Goal: Task Accomplishment & Management: Use online tool/utility

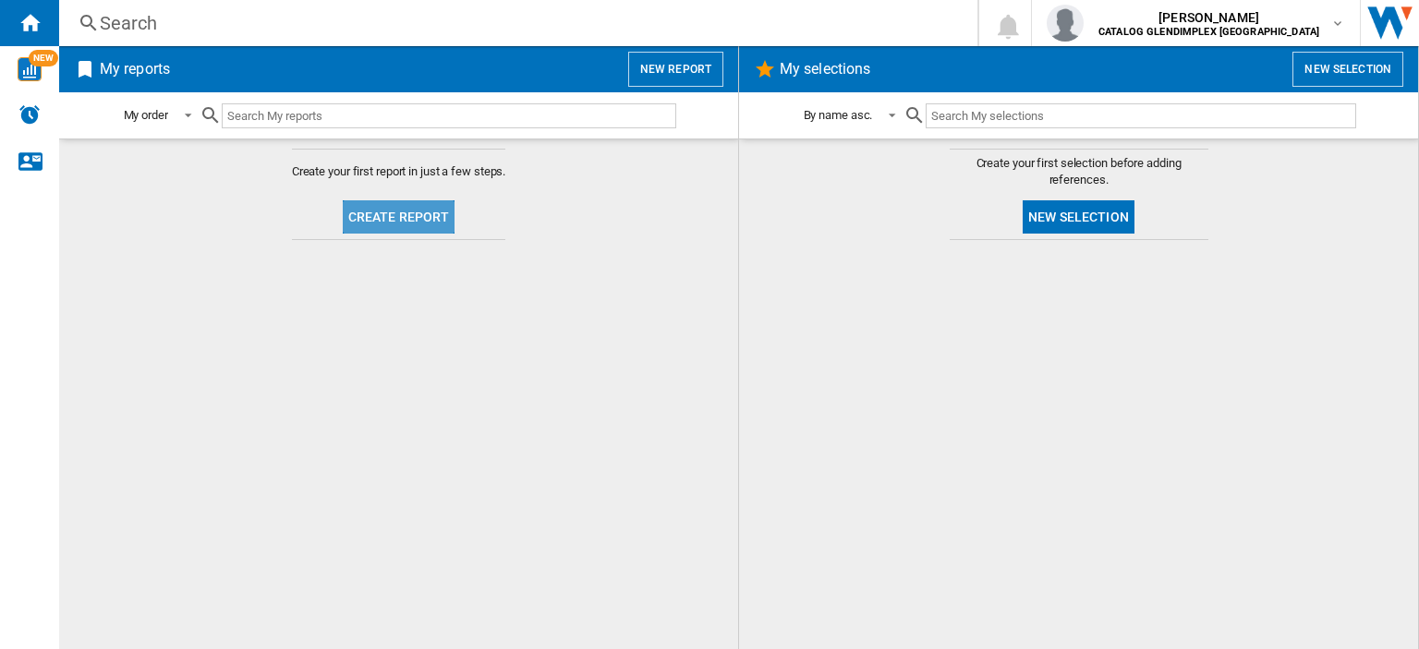
click at [431, 221] on button "Create report" at bounding box center [399, 216] width 113 height 33
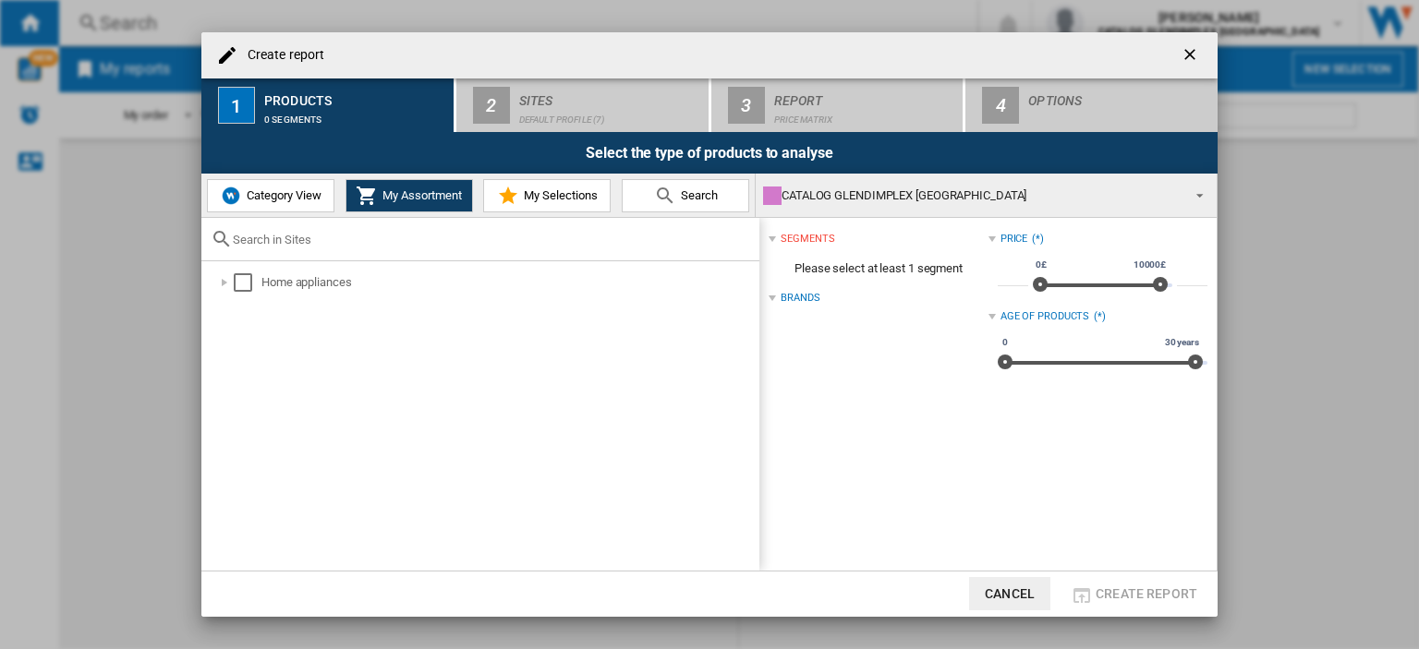
click at [248, 188] on span "Category View" at bounding box center [281, 195] width 79 height 14
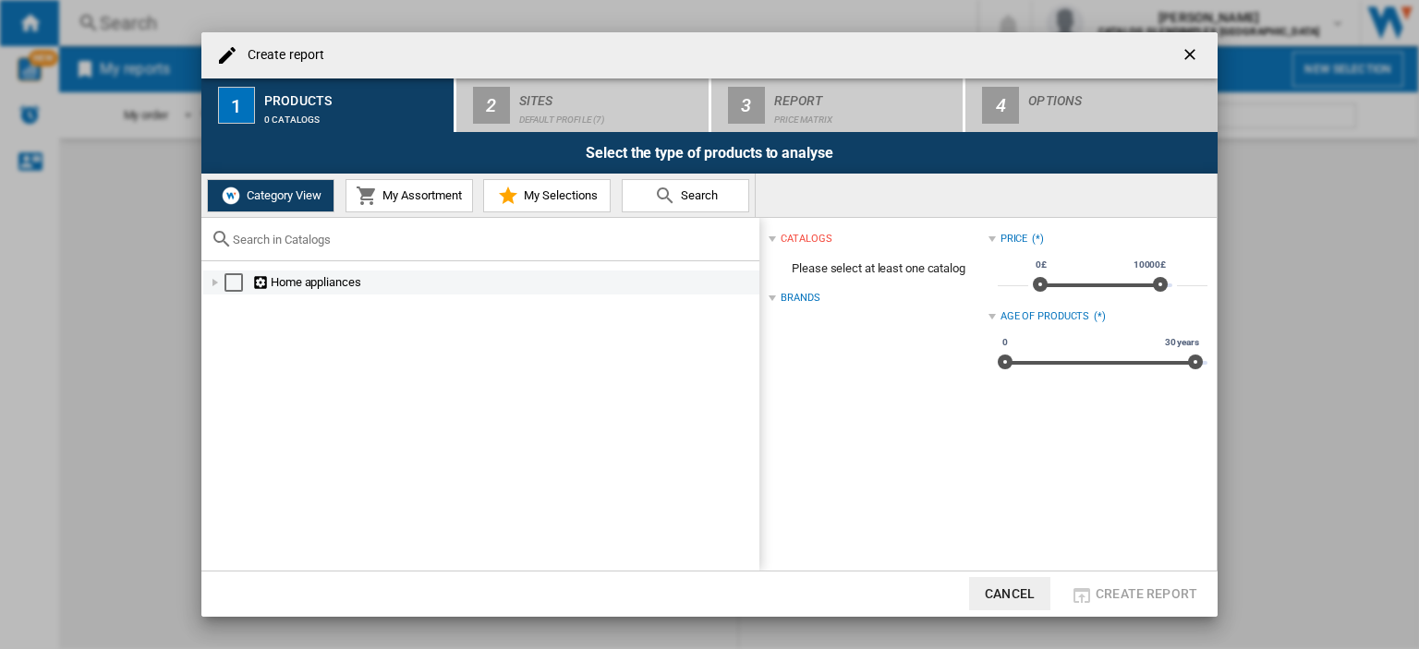
click at [212, 278] on div at bounding box center [215, 282] width 18 height 18
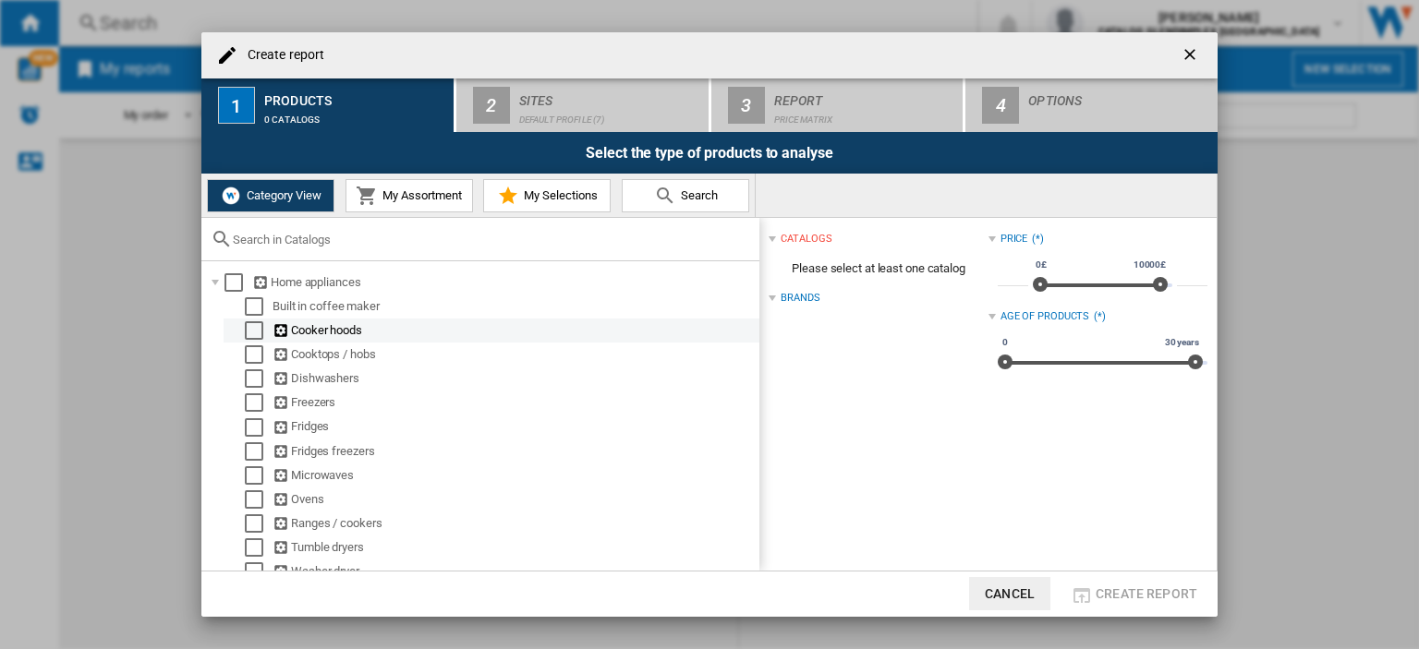
click at [257, 328] on div "Select" at bounding box center [254, 331] width 18 height 18
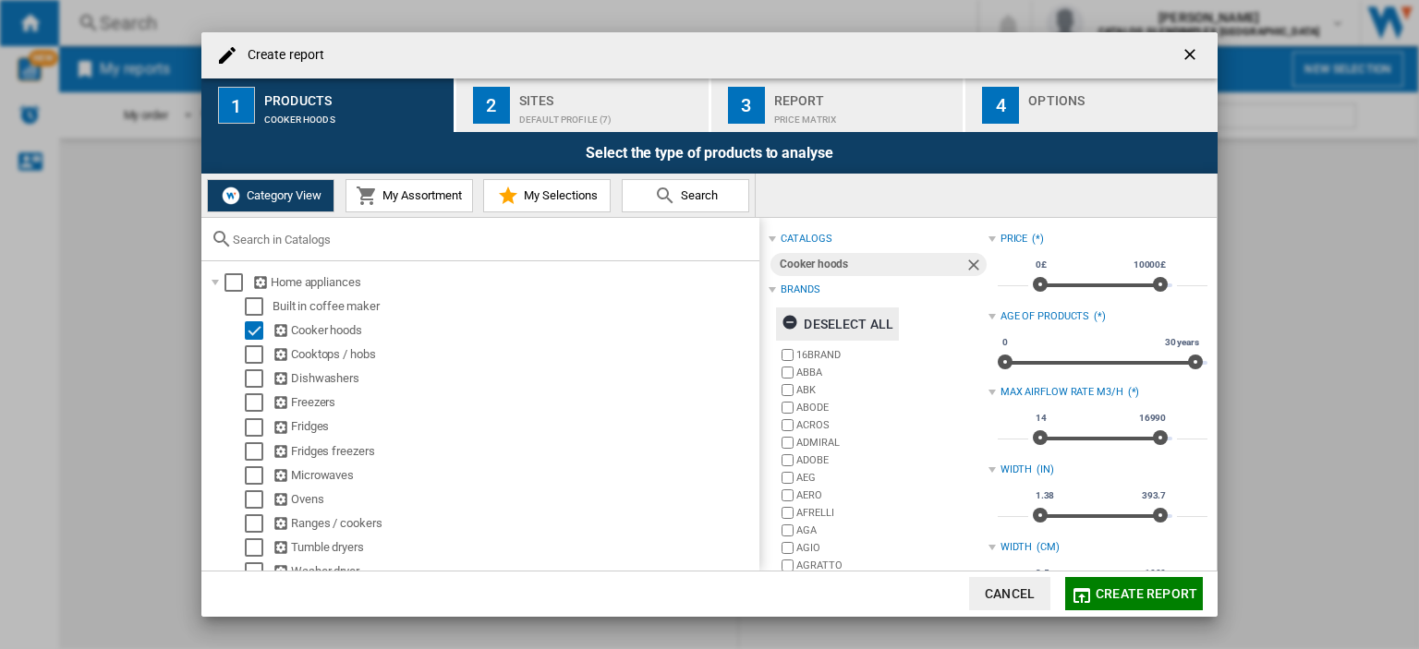
click at [874, 324] on div "Deselect all" at bounding box center [838, 324] width 112 height 33
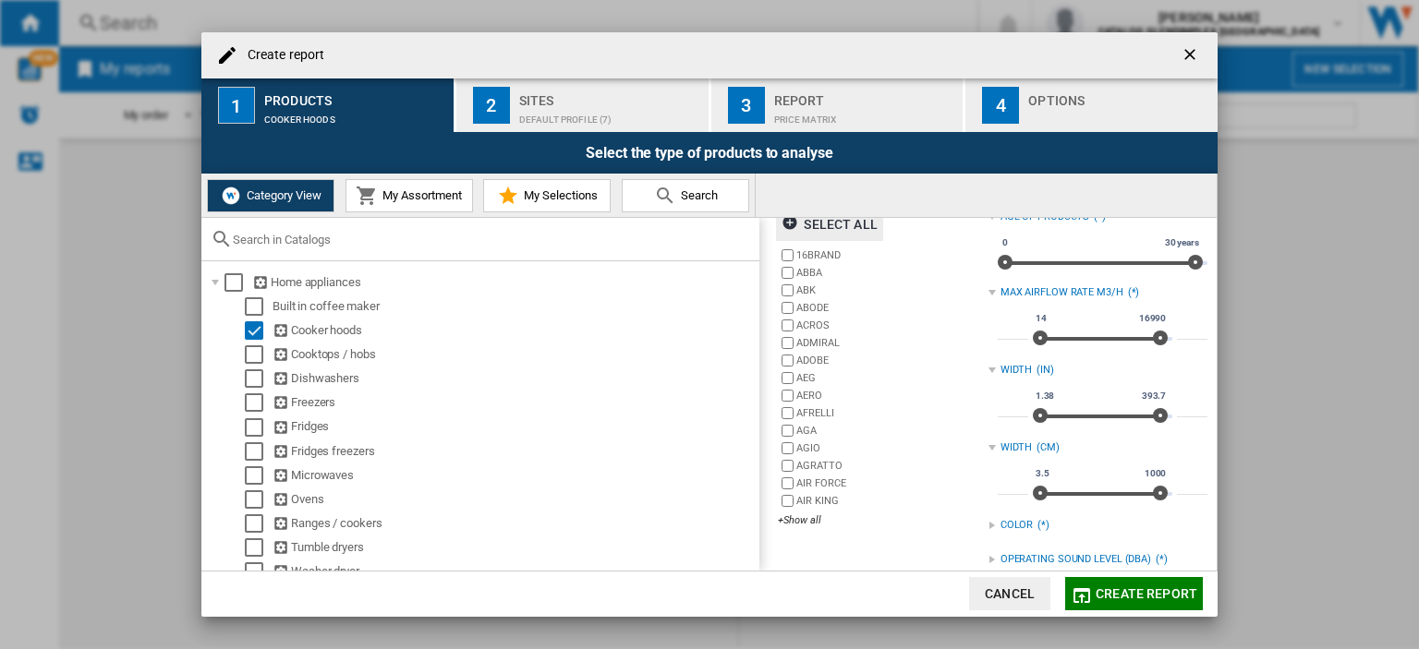
scroll to position [154, 0]
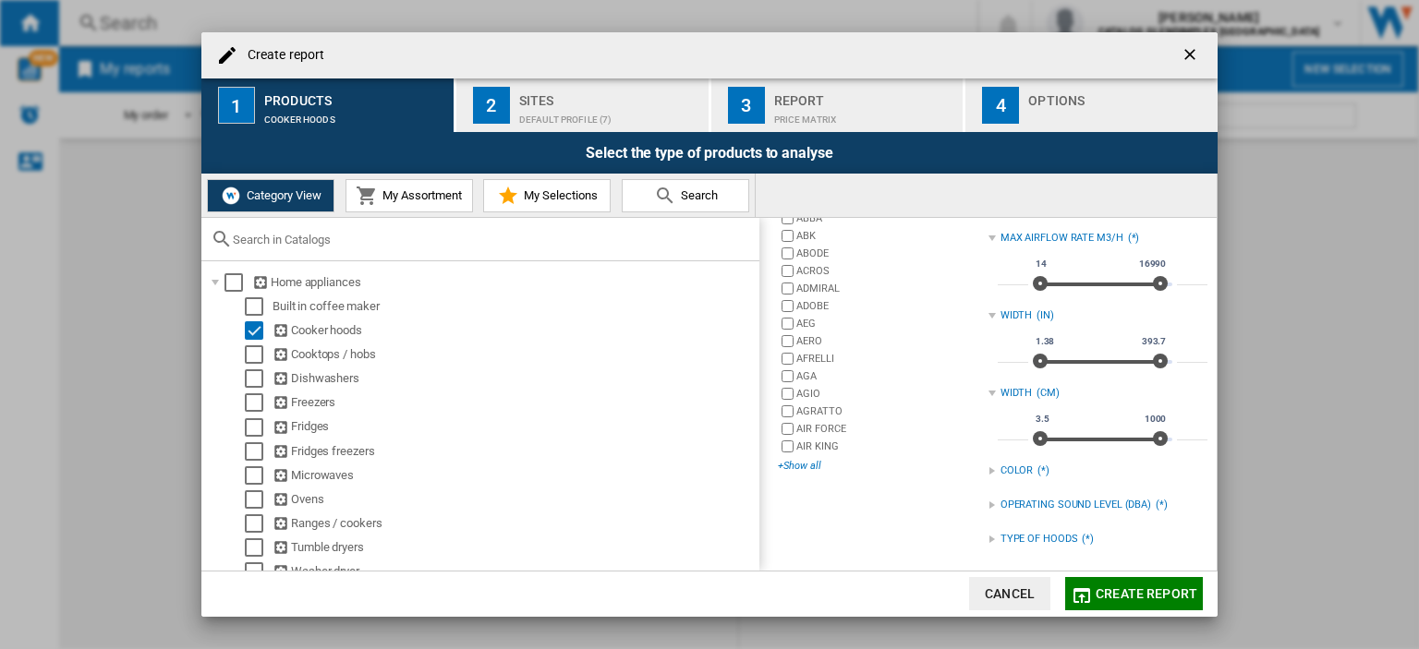
click at [808, 462] on div "+Show all" at bounding box center [883, 466] width 210 height 14
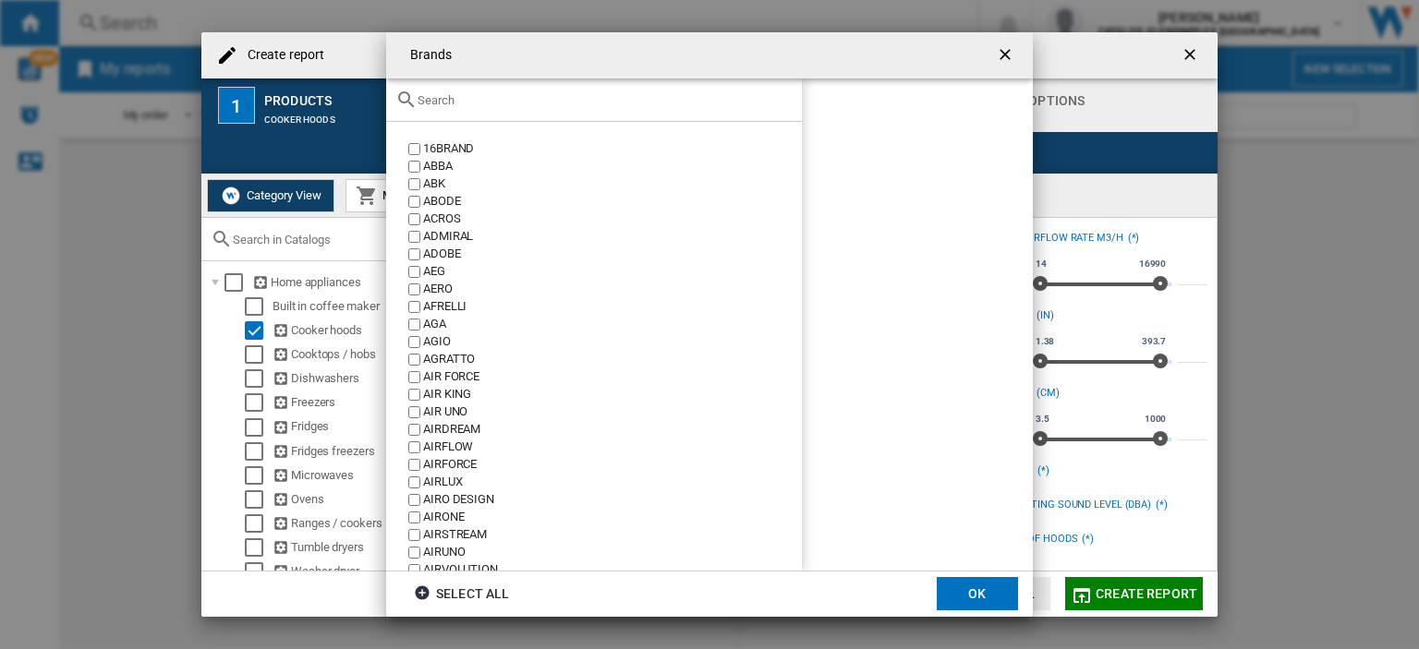
click at [469, 99] on input "text" at bounding box center [605, 100] width 375 height 14
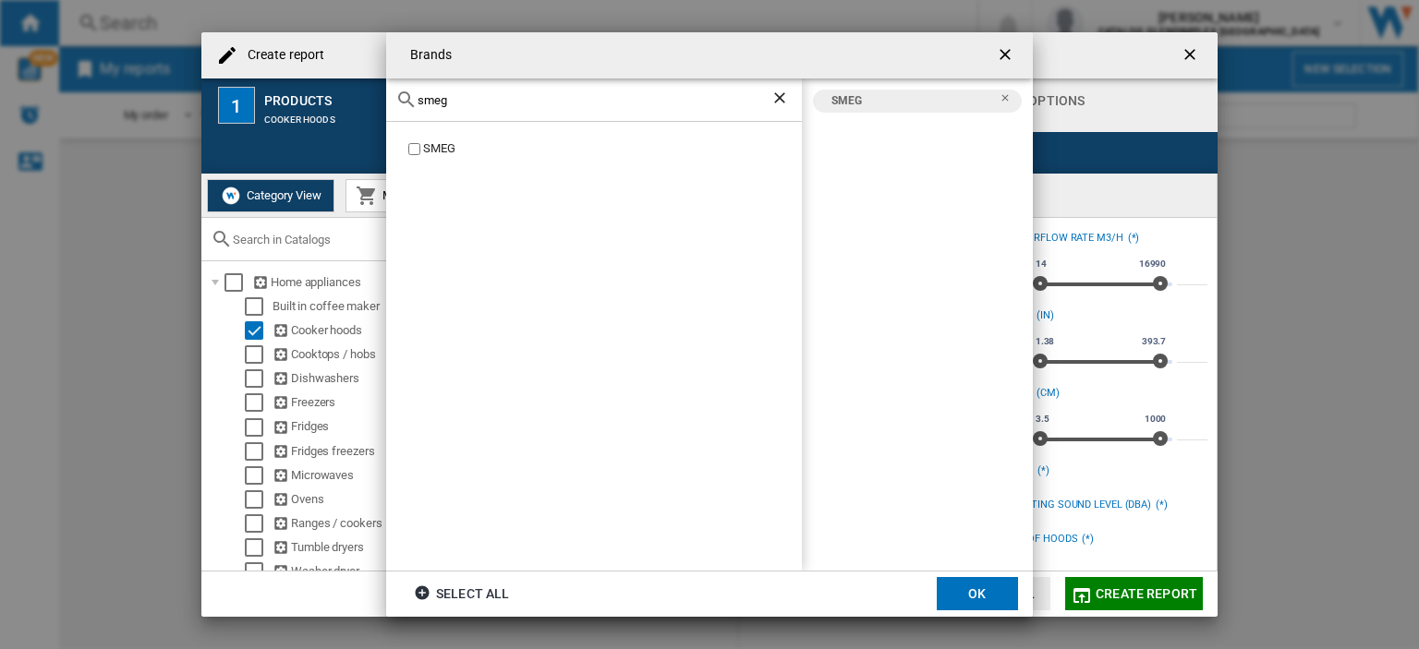
drag, startPoint x: 468, startPoint y: 98, endPoint x: 381, endPoint y: 99, distance: 87.8
click at [381, 99] on div "Brands smeg SMEG SMEG Select all OK" at bounding box center [709, 324] width 1419 height 649
drag, startPoint x: 456, startPoint y: 103, endPoint x: 390, endPoint y: 104, distance: 66.5
click at [390, 104] on div "range" at bounding box center [594, 100] width 416 height 43
type input "leisure"
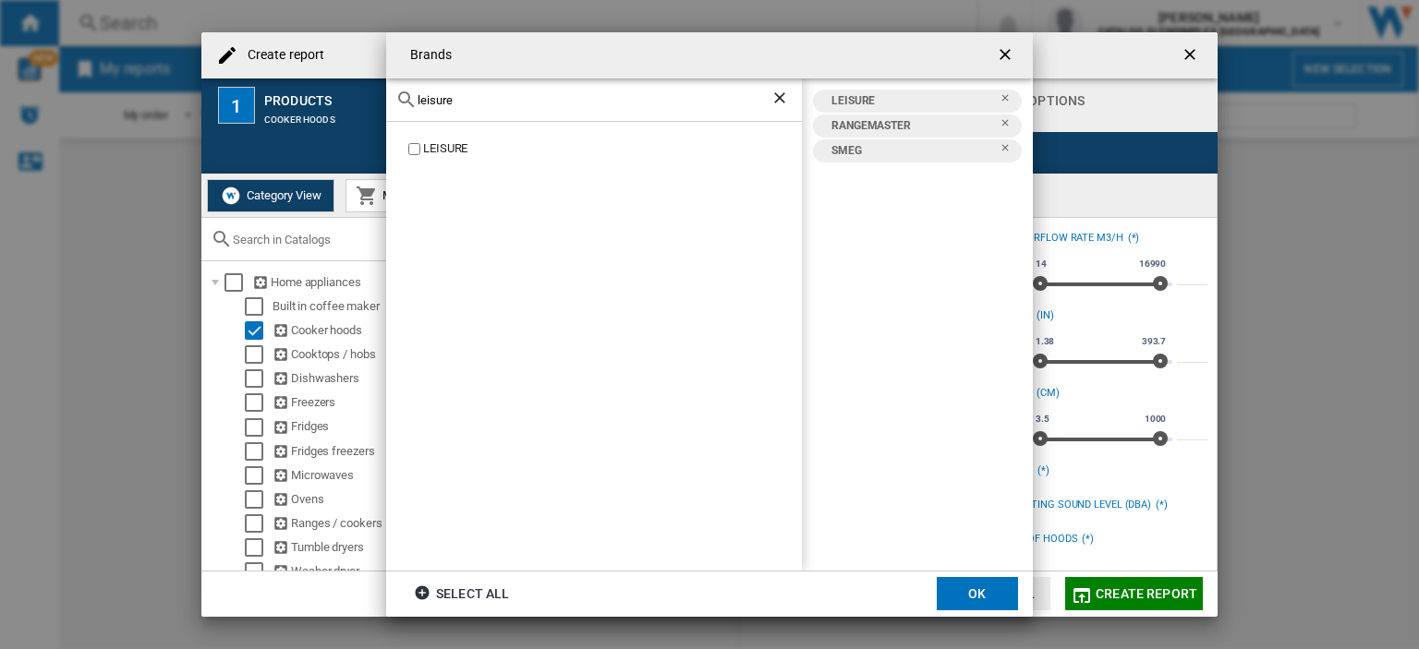
click at [981, 585] on button "OK" at bounding box center [977, 593] width 81 height 33
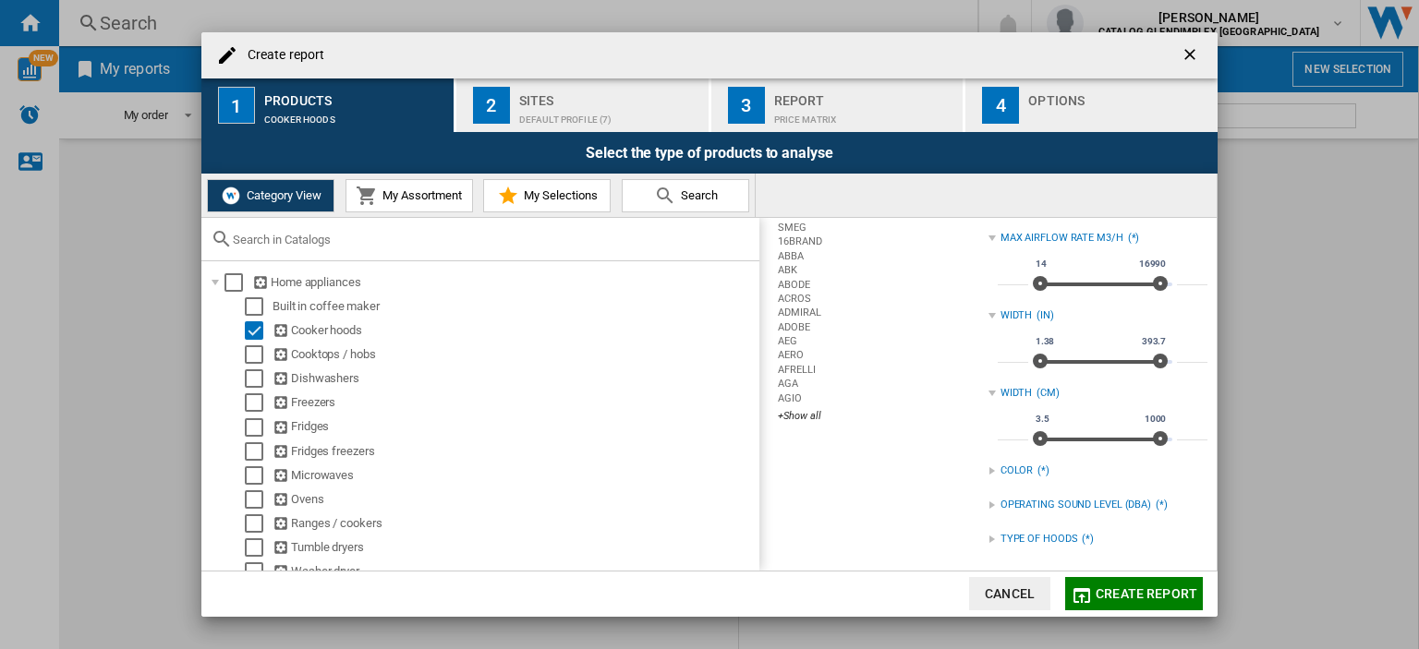
scroll to position [0, 0]
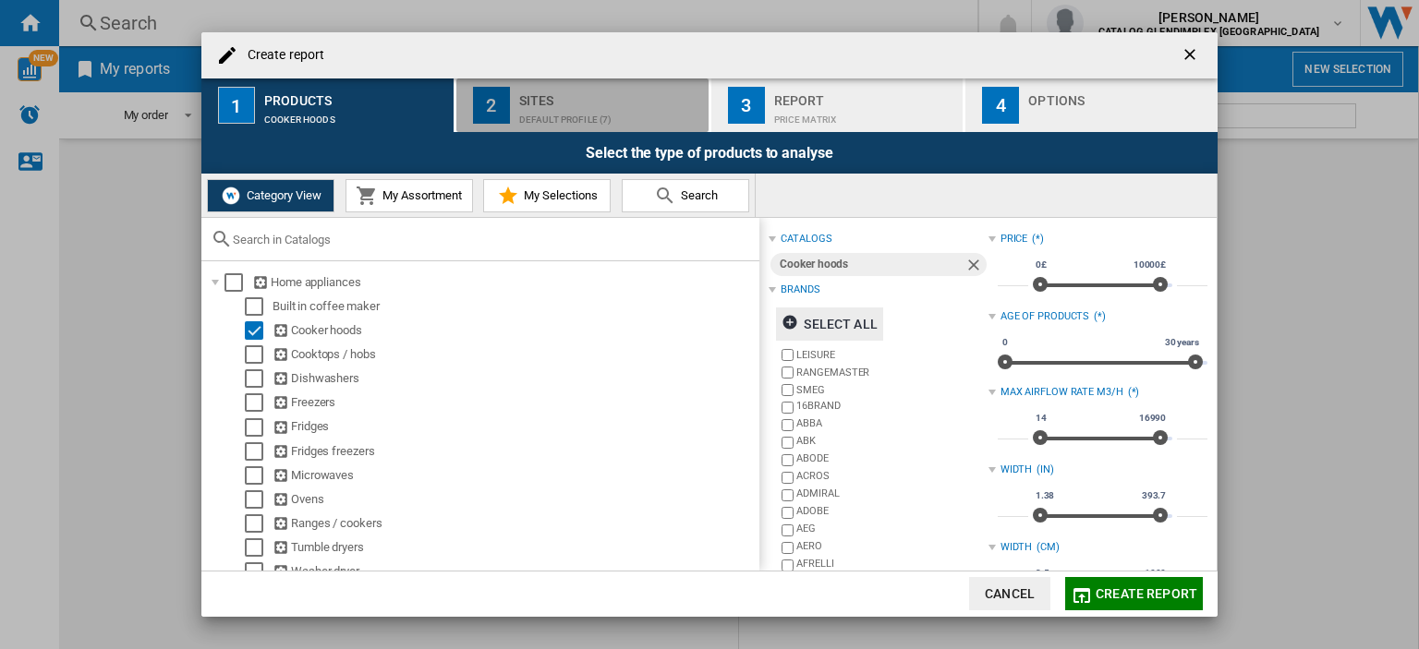
click at [525, 97] on div "Sites" at bounding box center [610, 95] width 182 height 19
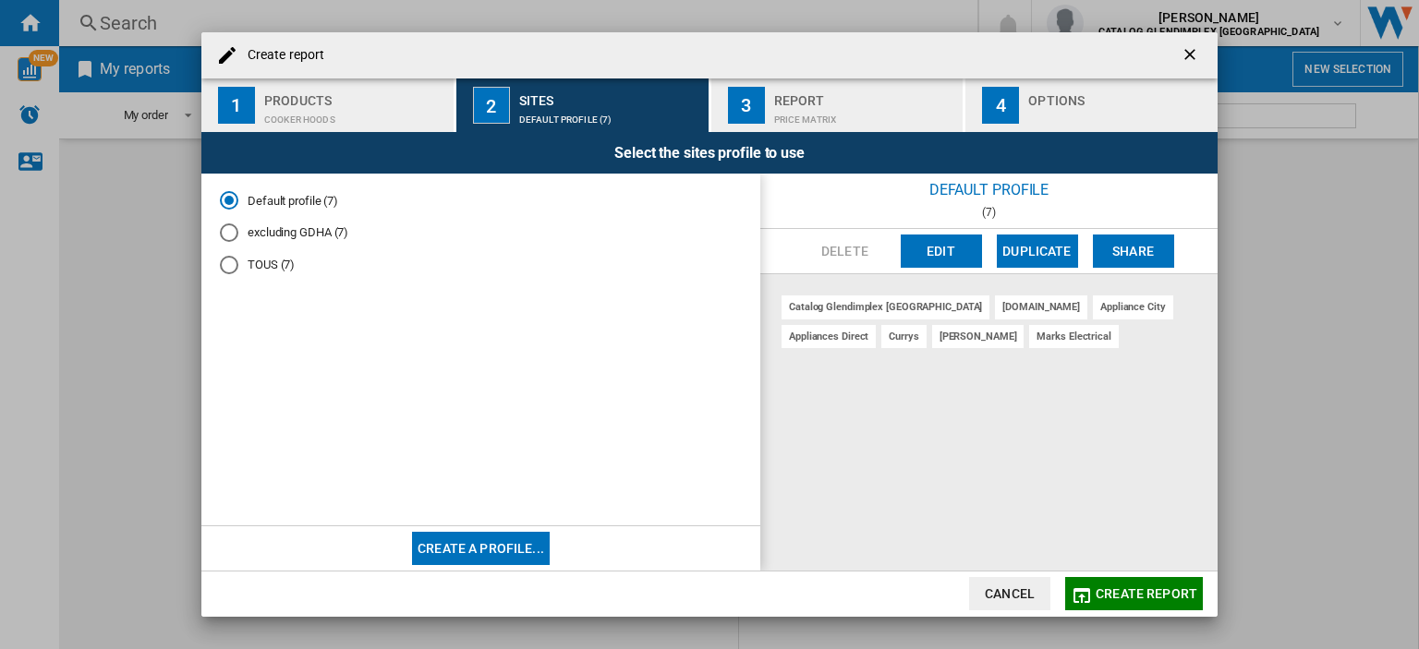
click at [744, 98] on div "3" at bounding box center [746, 105] width 37 height 37
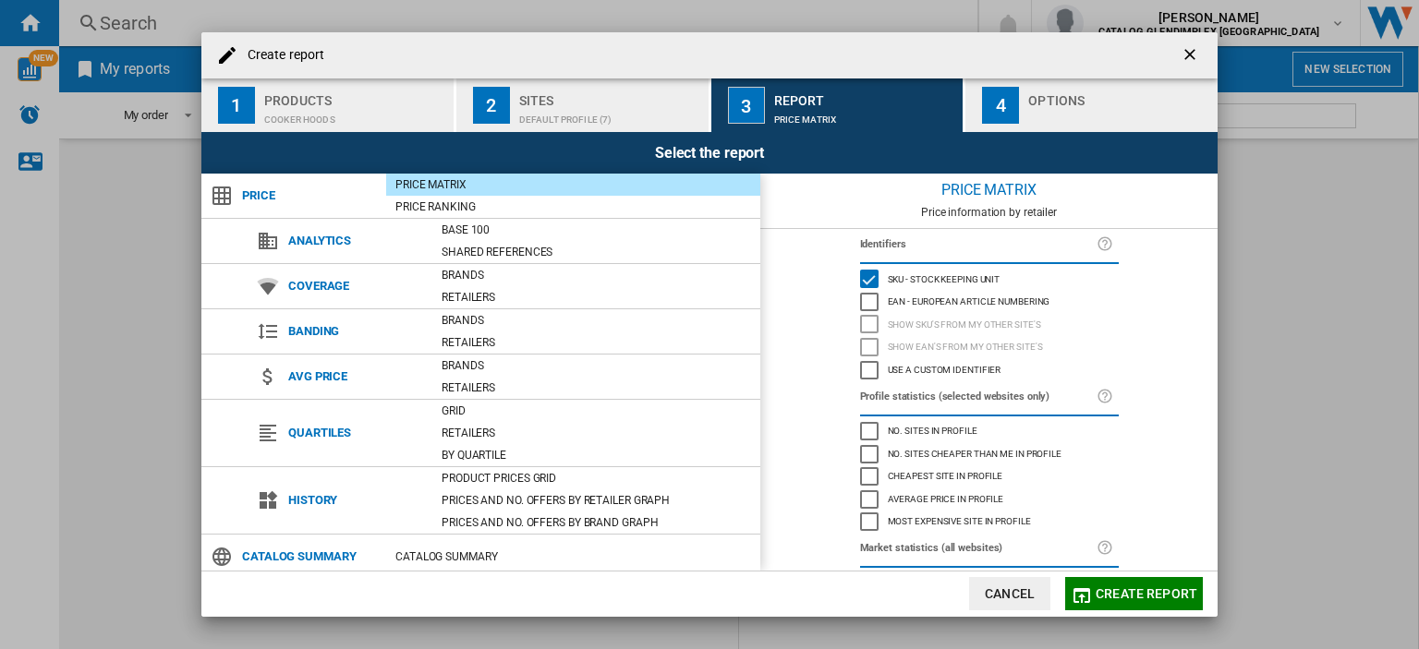
click at [1120, 588] on span "Create report" at bounding box center [1147, 594] width 102 height 15
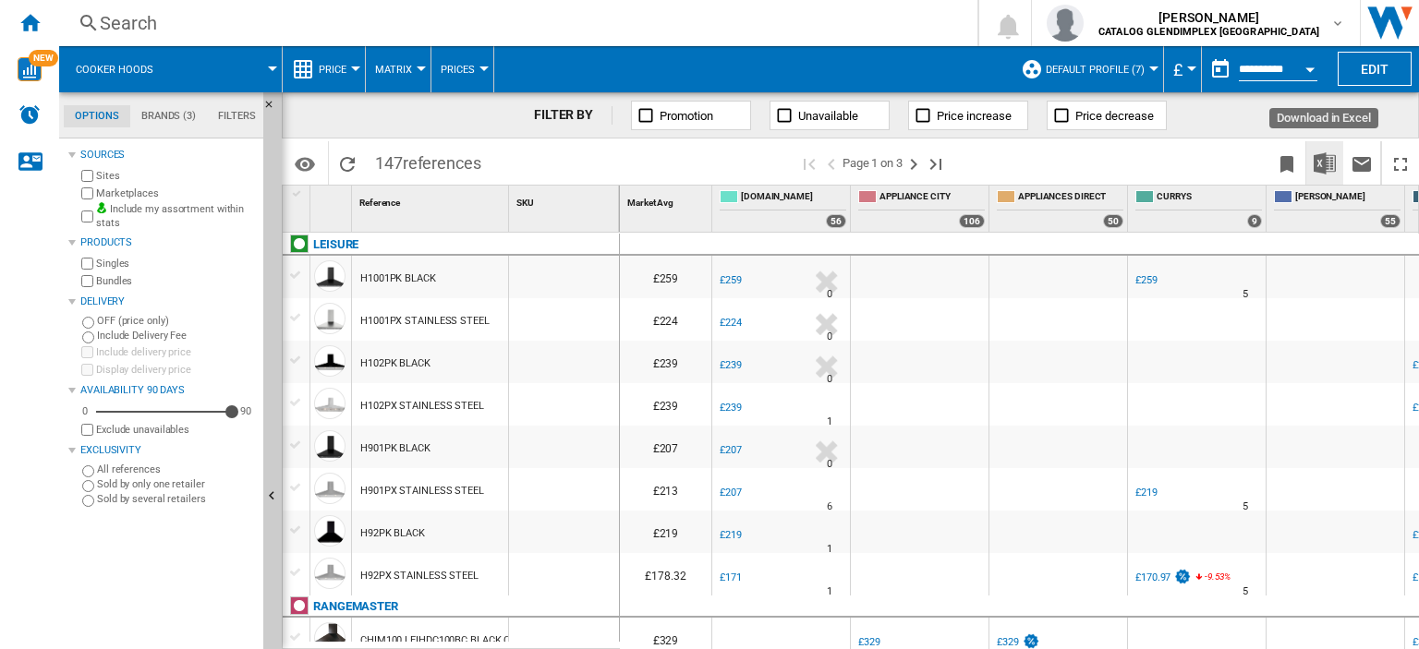
click at [1324, 164] on img "Download in Excel" at bounding box center [1325, 163] width 22 height 22
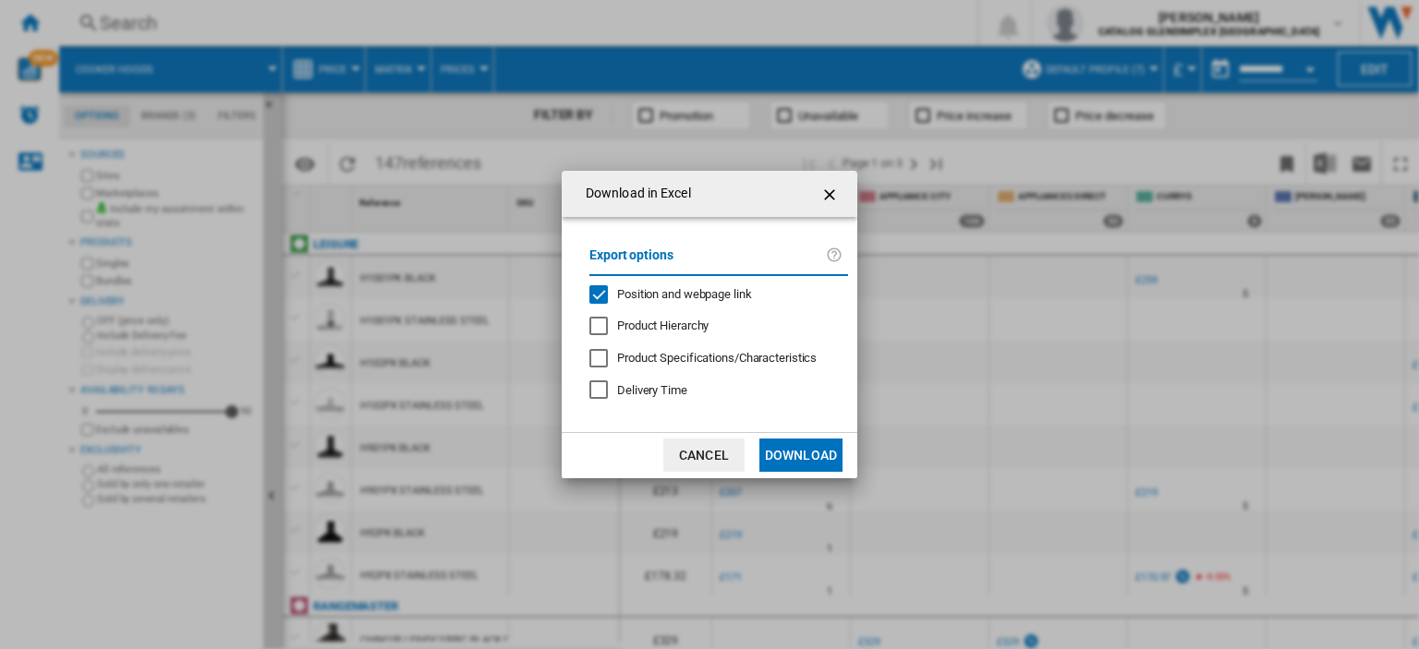
click at [608, 295] on div "Position and webpage link" at bounding box center [598, 294] width 18 height 18
click at [793, 450] on button "Download" at bounding box center [800, 455] width 83 height 33
